Goal: Task Accomplishment & Management: Use online tool/utility

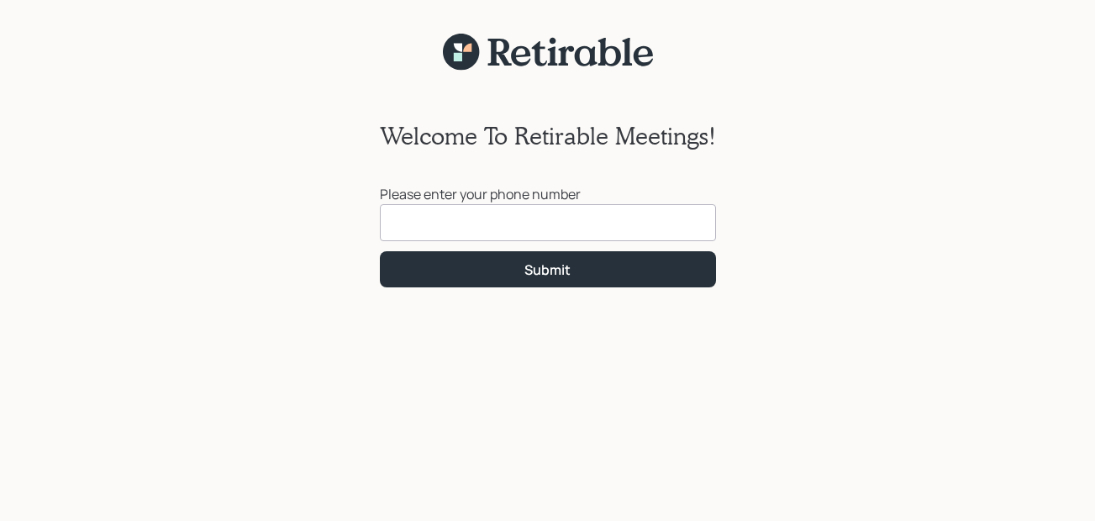
click at [491, 226] on input at bounding box center [548, 222] width 336 height 37
type input "[PHONE_NUMBER]"
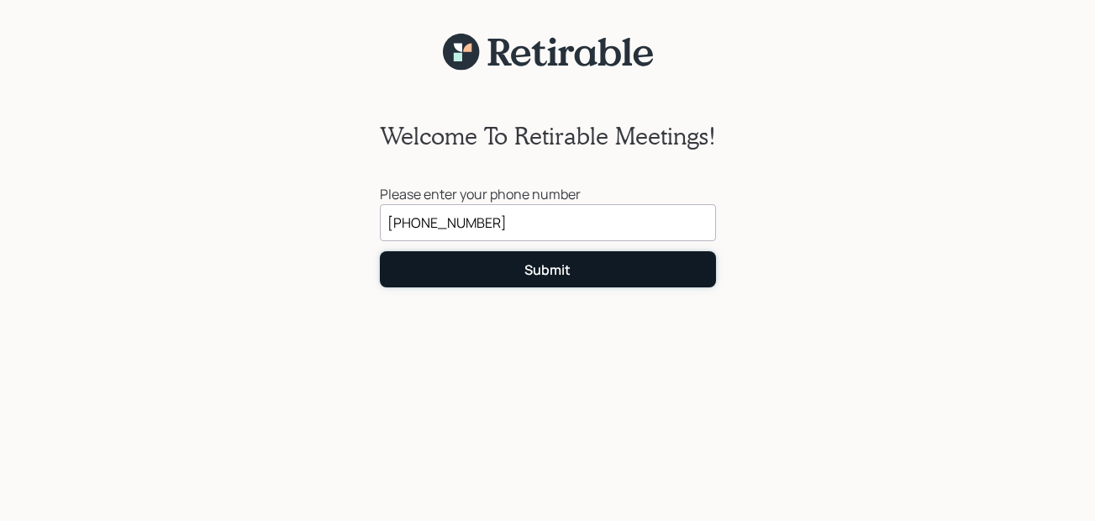
click at [538, 264] on div "Submit" at bounding box center [547, 269] width 46 height 18
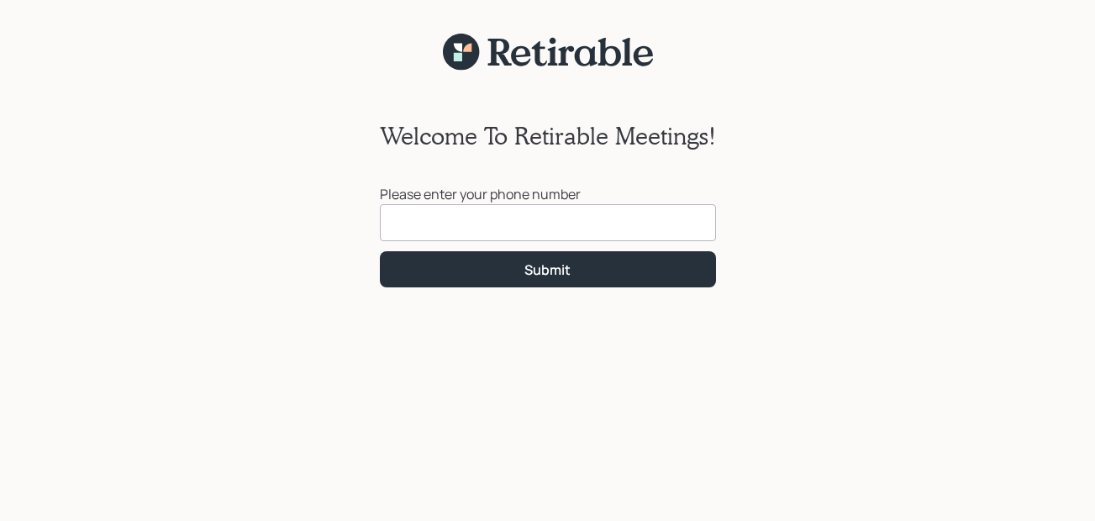
click at [409, 228] on input at bounding box center [548, 222] width 336 height 37
type input "[PHONE_NUMBER]"
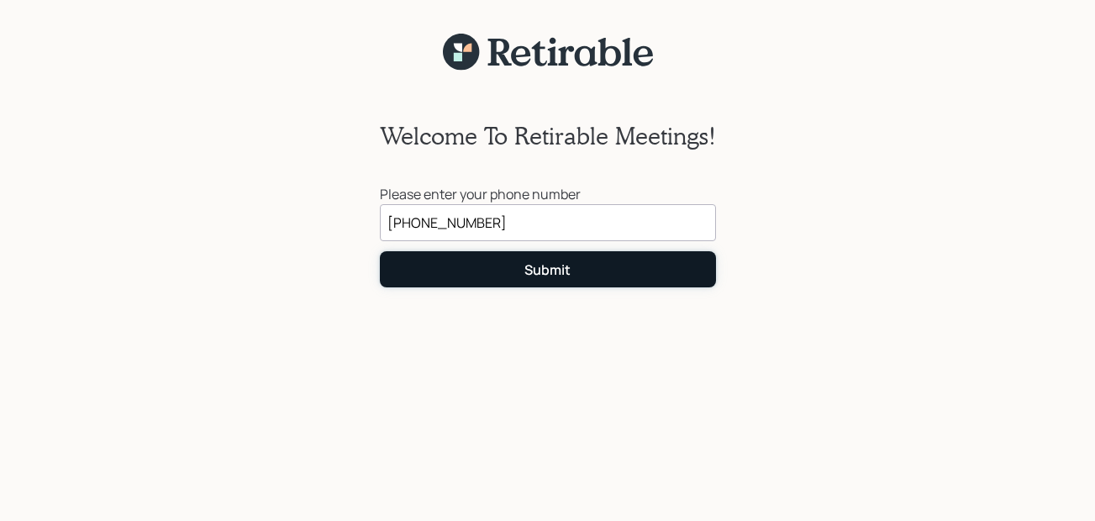
click at [558, 272] on div "Submit" at bounding box center [547, 269] width 46 height 18
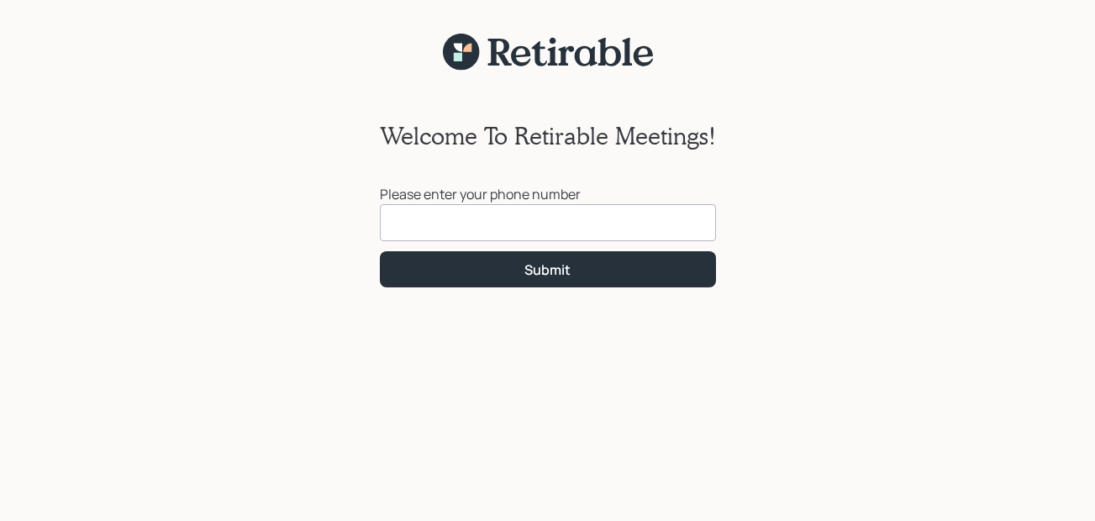
click at [428, 221] on input at bounding box center [548, 222] width 336 height 37
type input "[PHONE_NUMBER]"
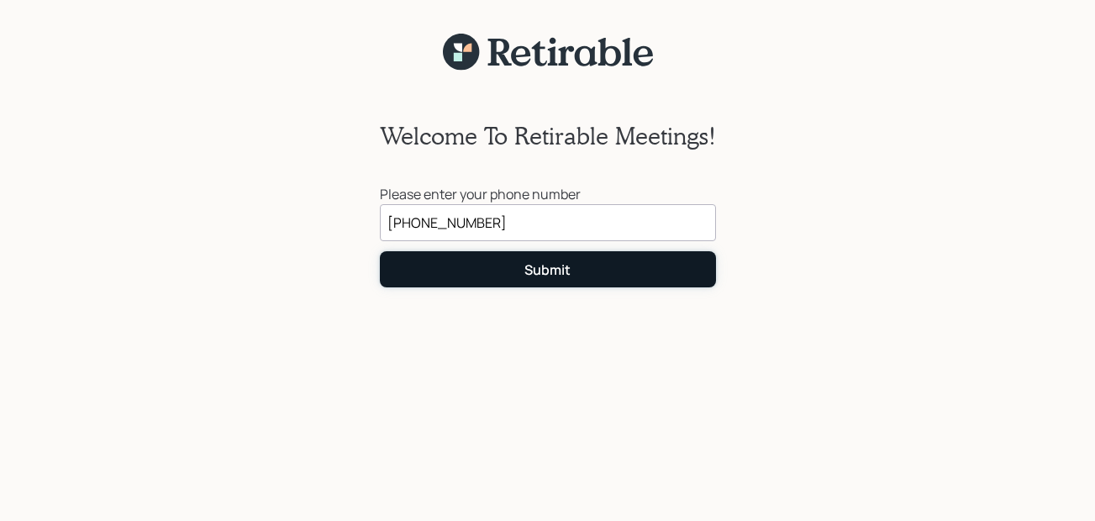
click at [536, 265] on div "Submit" at bounding box center [547, 269] width 46 height 18
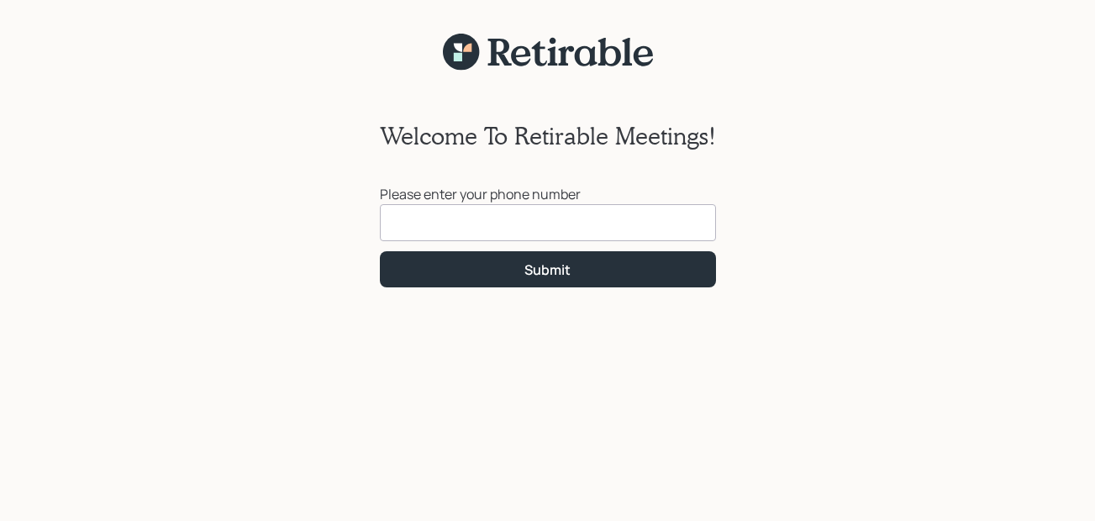
click at [424, 226] on input at bounding box center [548, 222] width 336 height 37
type input "[PHONE_NUMBER]"
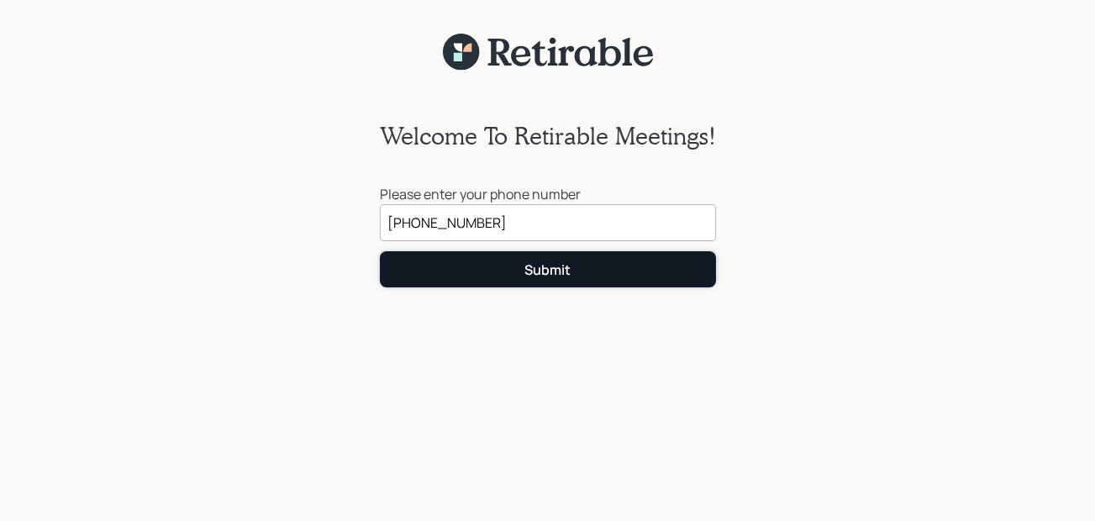
click at [552, 263] on div "Submit" at bounding box center [547, 269] width 46 height 18
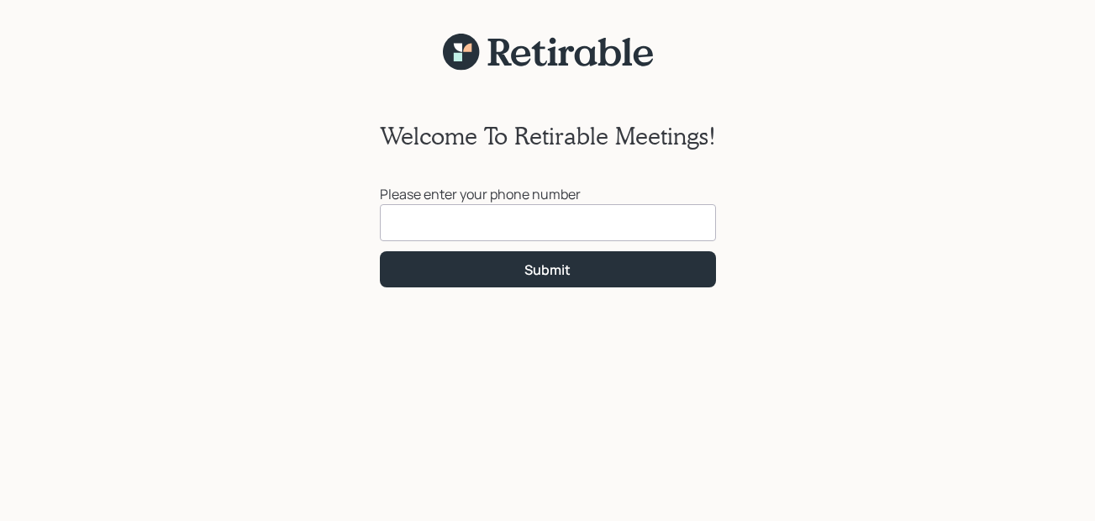
click at [456, 223] on input at bounding box center [548, 222] width 336 height 37
type input "[PHONE_NUMBER]"
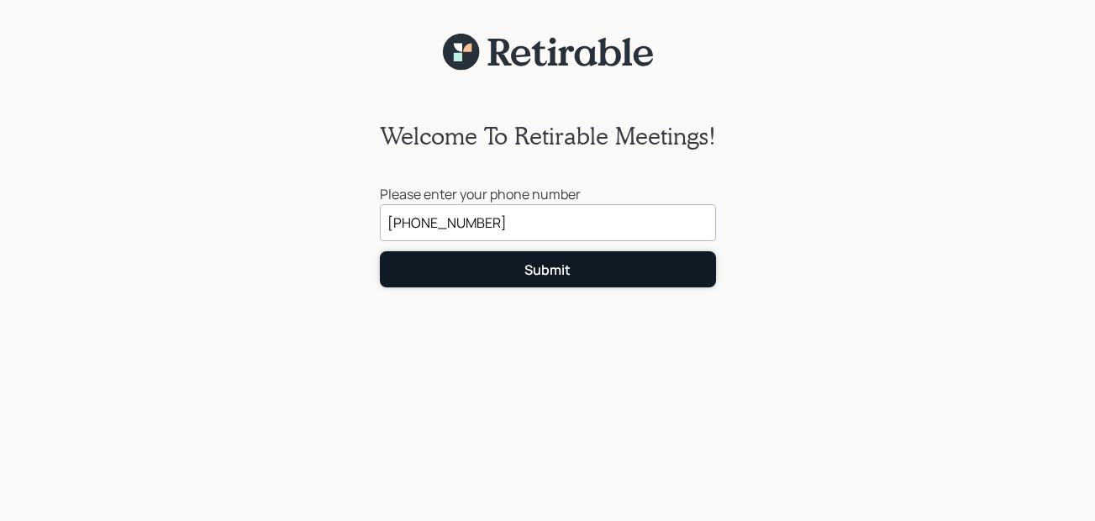
click at [509, 270] on button "Submit" at bounding box center [548, 269] width 336 height 36
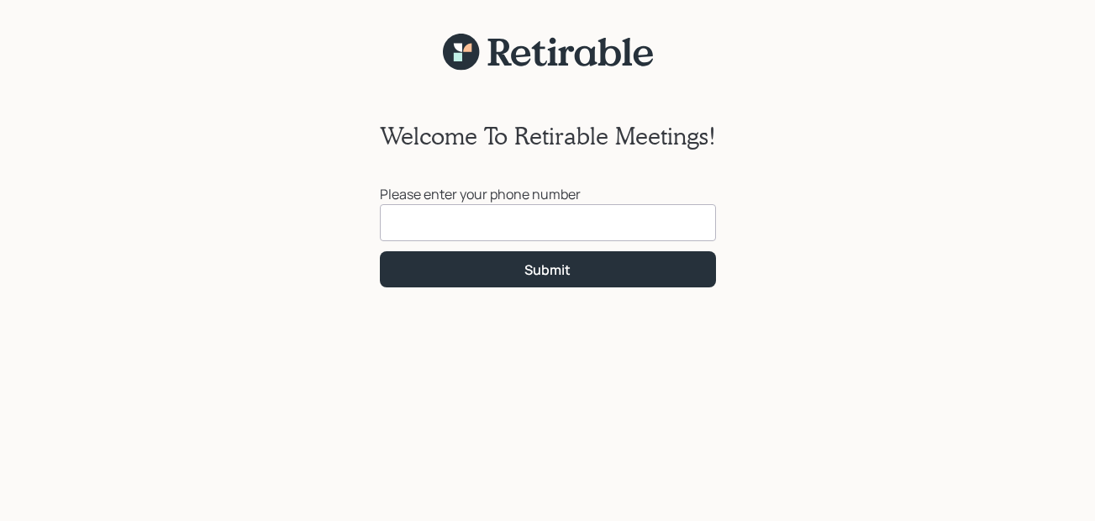
click at [442, 221] on input at bounding box center [548, 222] width 336 height 37
type input "[PHONE_NUMBER]"
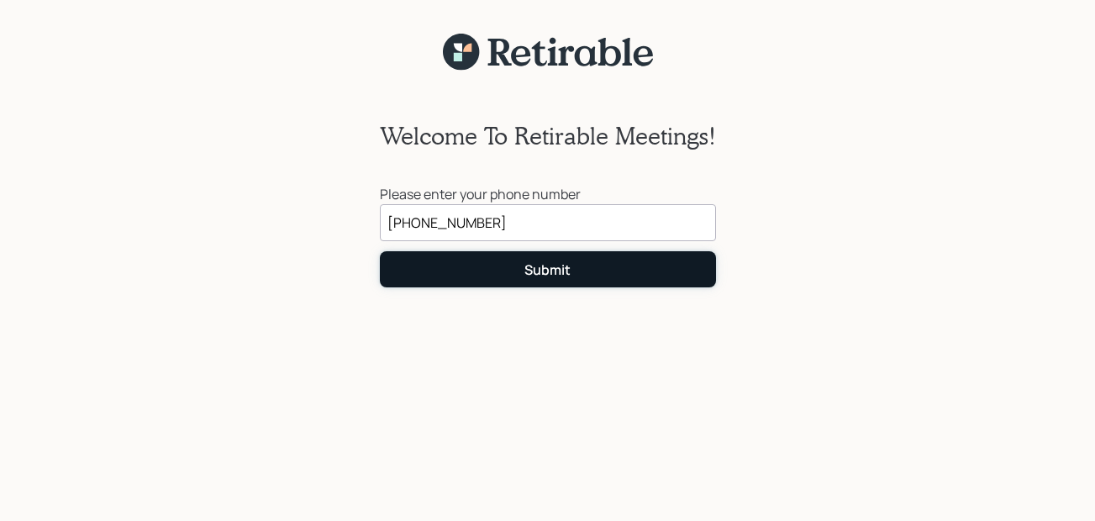
click at [538, 268] on div "Submit" at bounding box center [547, 269] width 46 height 18
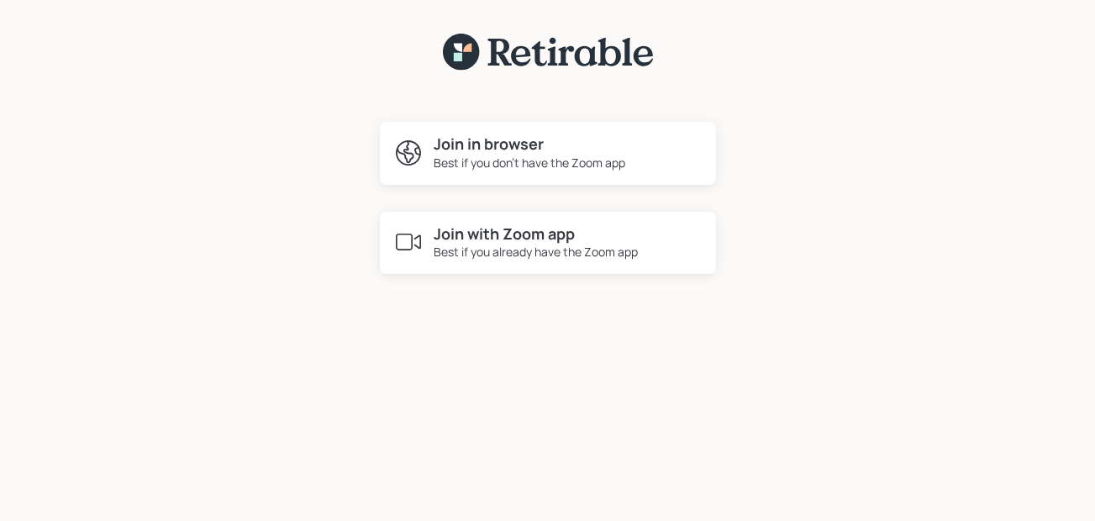
click at [471, 148] on h4 "Join in browser" at bounding box center [529, 144] width 192 height 18
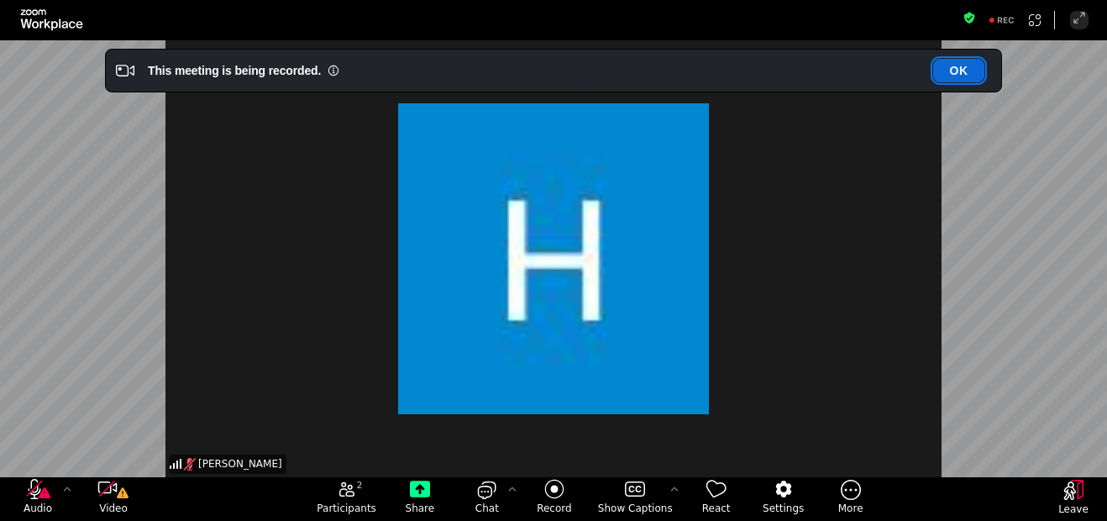
click at [953, 60] on button "OK" at bounding box center [958, 71] width 51 height 24
